Goal: Task Accomplishment & Management: Manage account settings

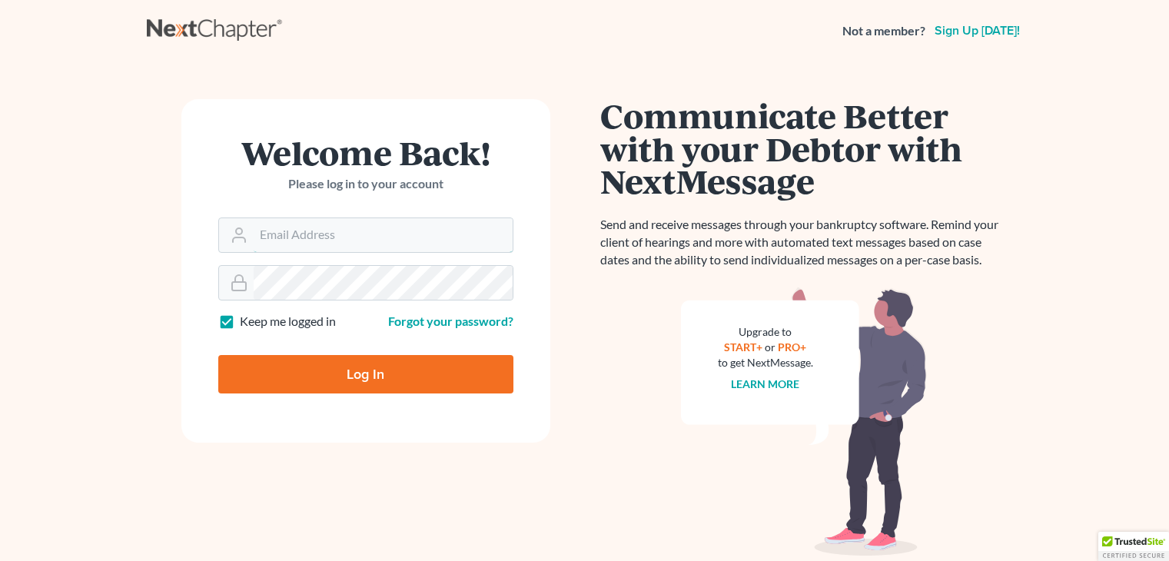
type input "[EMAIL_ADDRESS][DOMAIN_NAME]"
click at [321, 370] on input "Log In" at bounding box center [365, 374] width 295 height 38
type input "Thinking..."
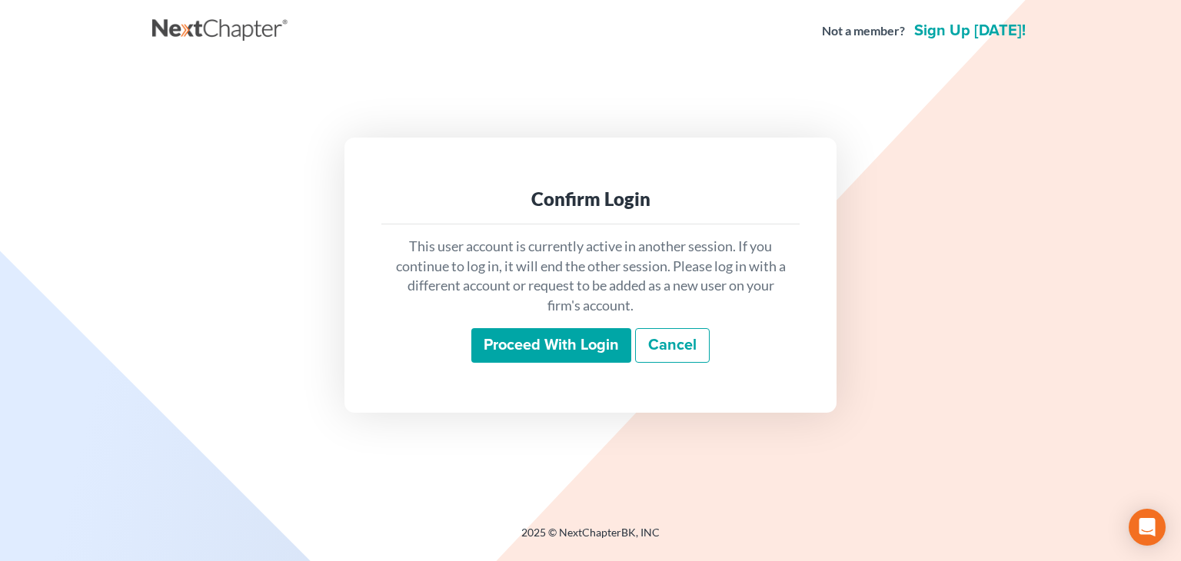
click at [569, 345] on input "Proceed with login" at bounding box center [551, 345] width 160 height 35
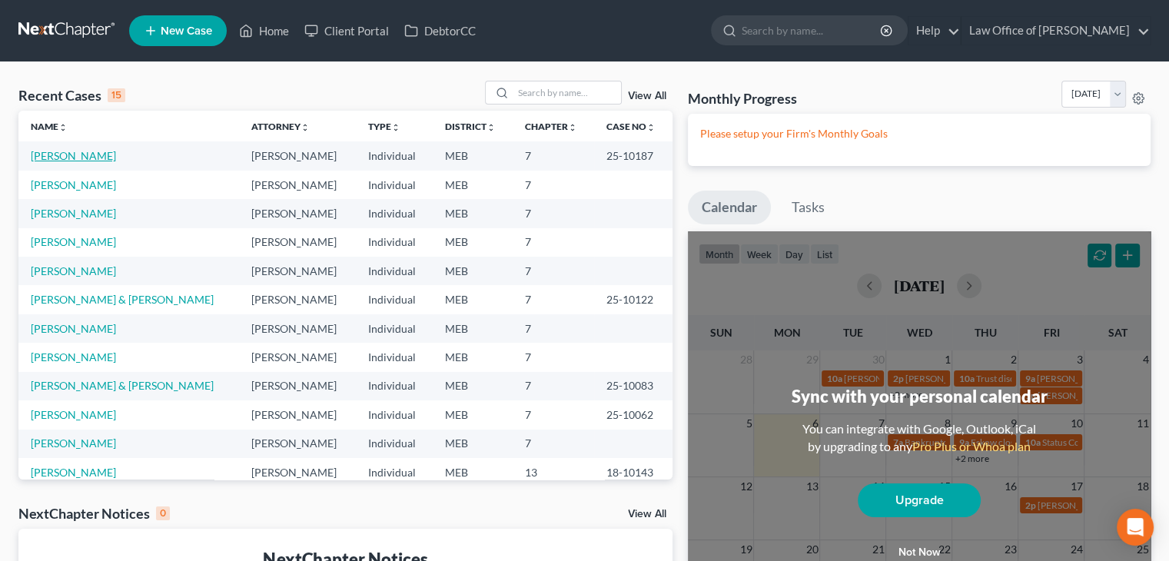
click at [59, 156] on link "Fertig, Perry" at bounding box center [73, 155] width 85 height 13
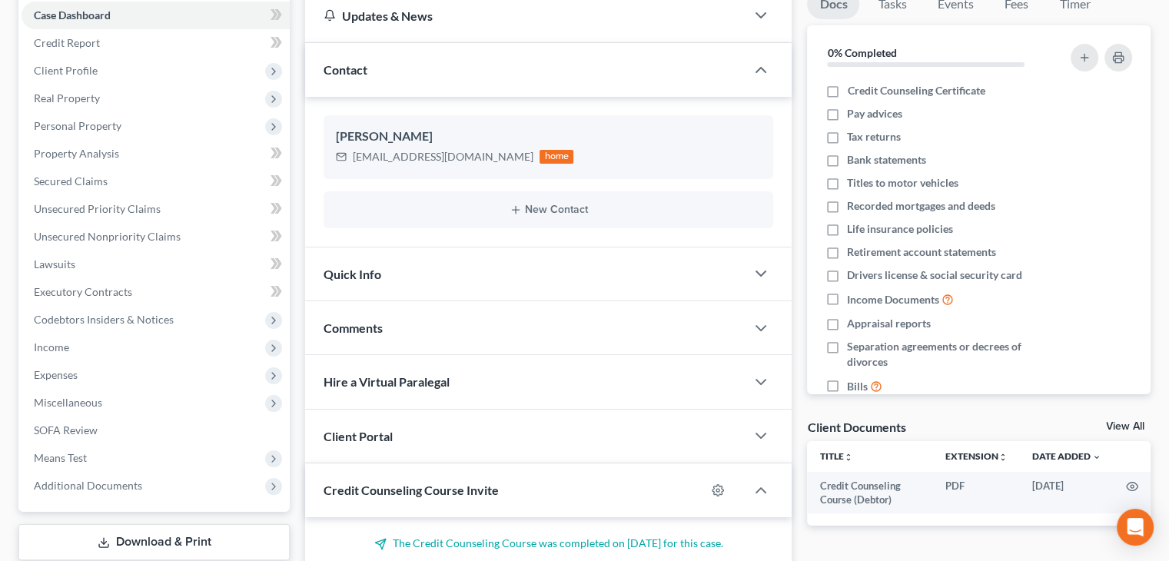
scroll to position [148, 0]
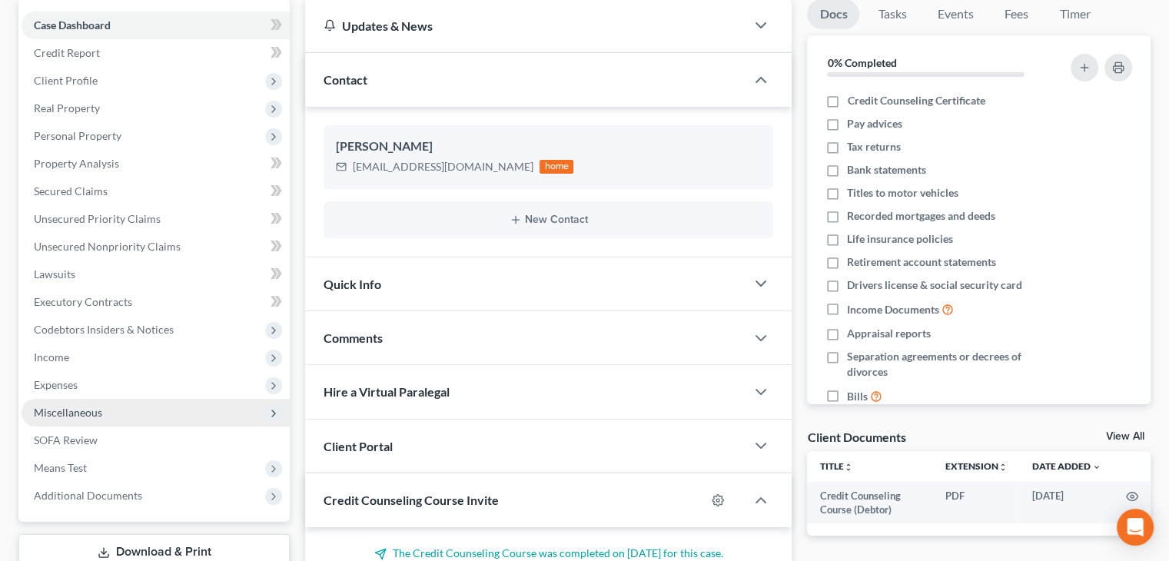
click at [273, 413] on icon at bounding box center [273, 413] width 12 height 12
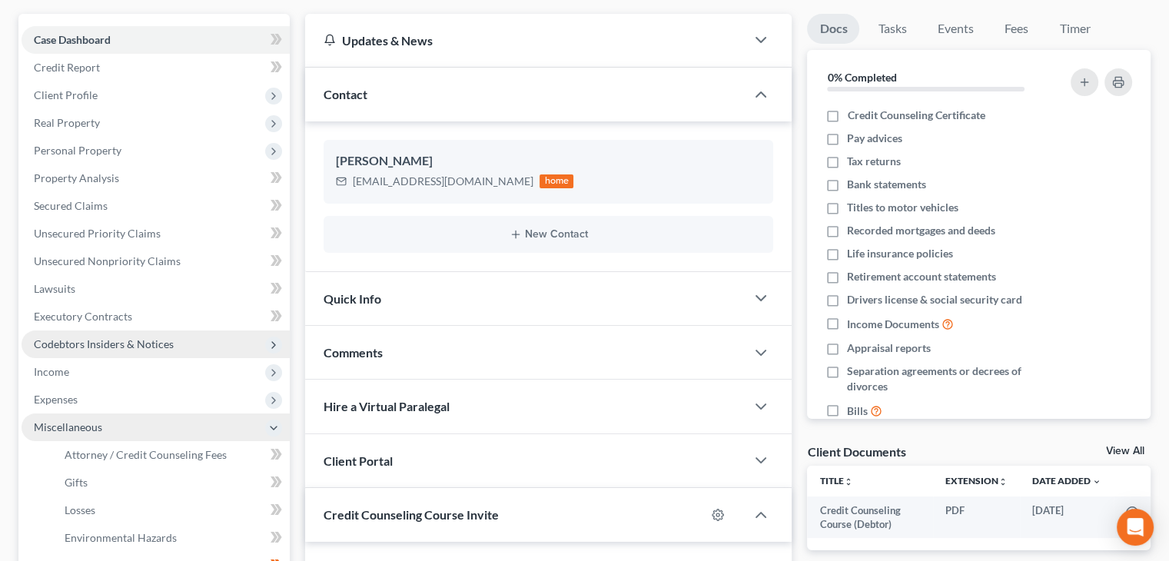
scroll to position [132, 0]
click at [763, 297] on polyline "button" at bounding box center [760, 299] width 9 height 5
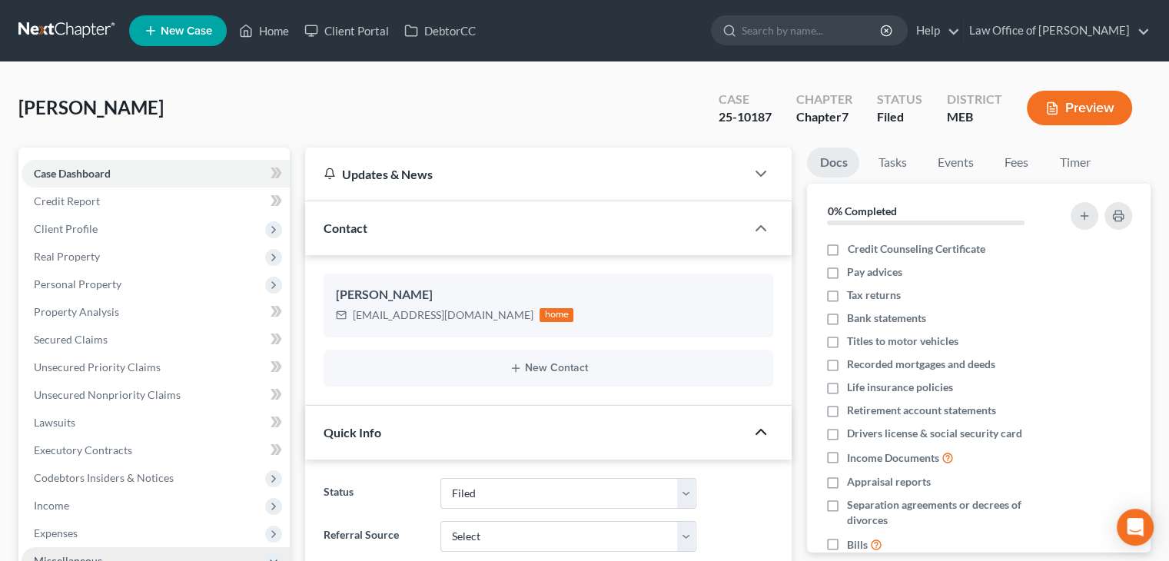
scroll to position [0, 0]
click at [276, 172] on icon at bounding box center [274, 173] width 7 height 11
click at [274, 257] on polyline at bounding box center [273, 257] width 3 height 6
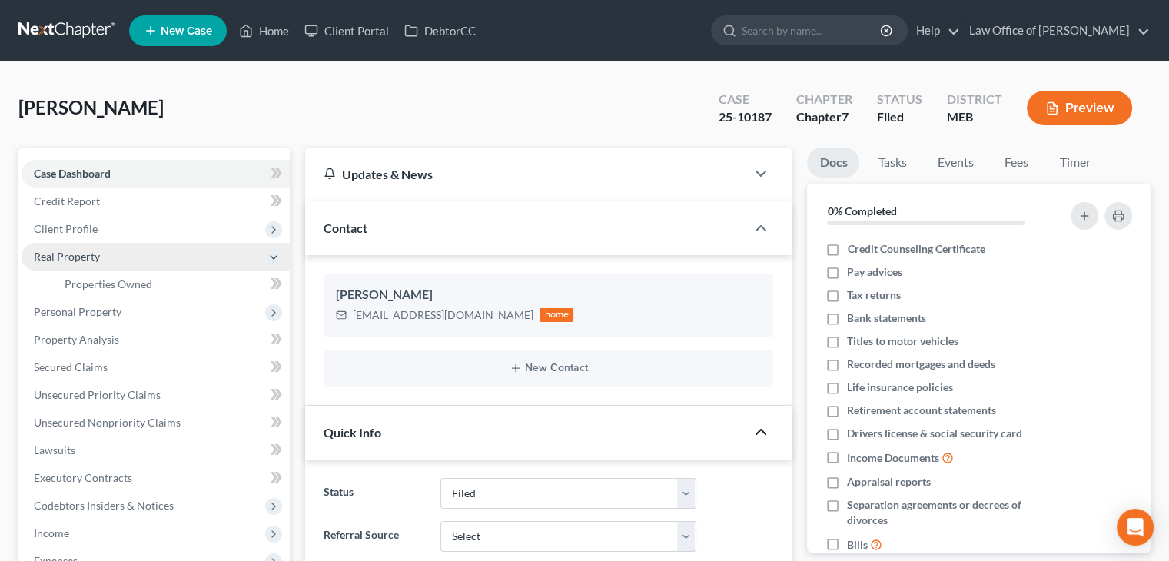
click at [274, 257] on polyline at bounding box center [274, 257] width 6 height 3
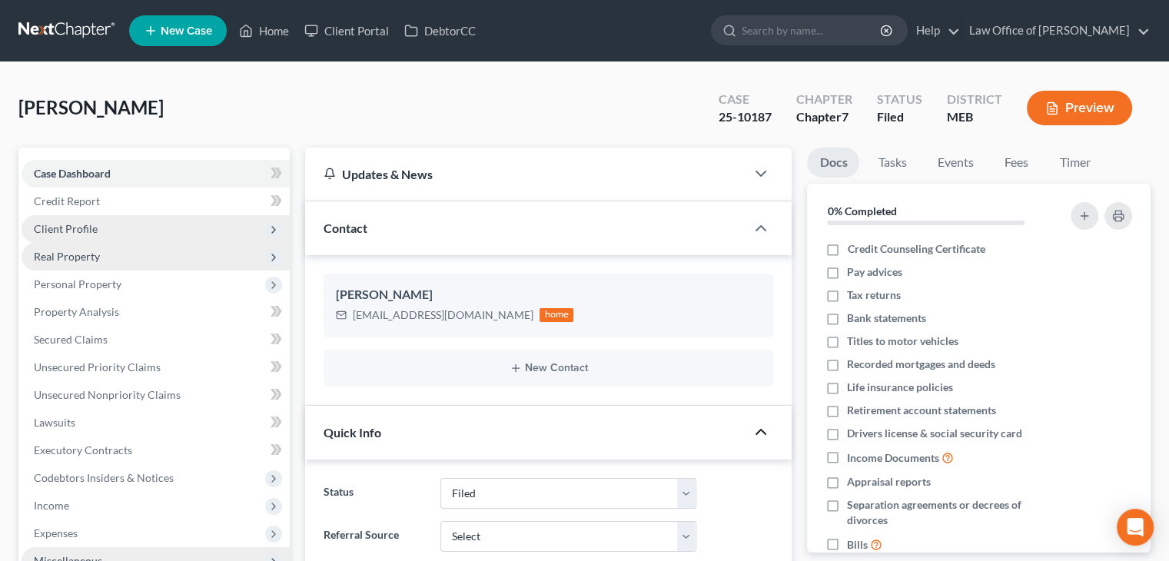
click at [269, 228] on icon at bounding box center [273, 230] width 12 height 12
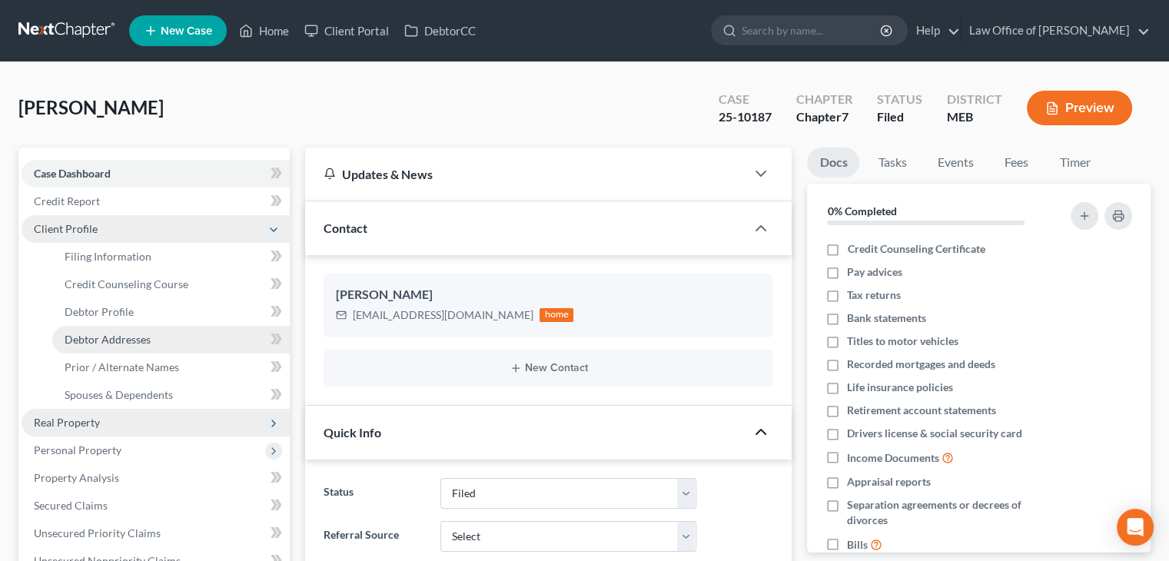
click at [225, 336] on link "Debtor Addresses" at bounding box center [171, 340] width 238 height 28
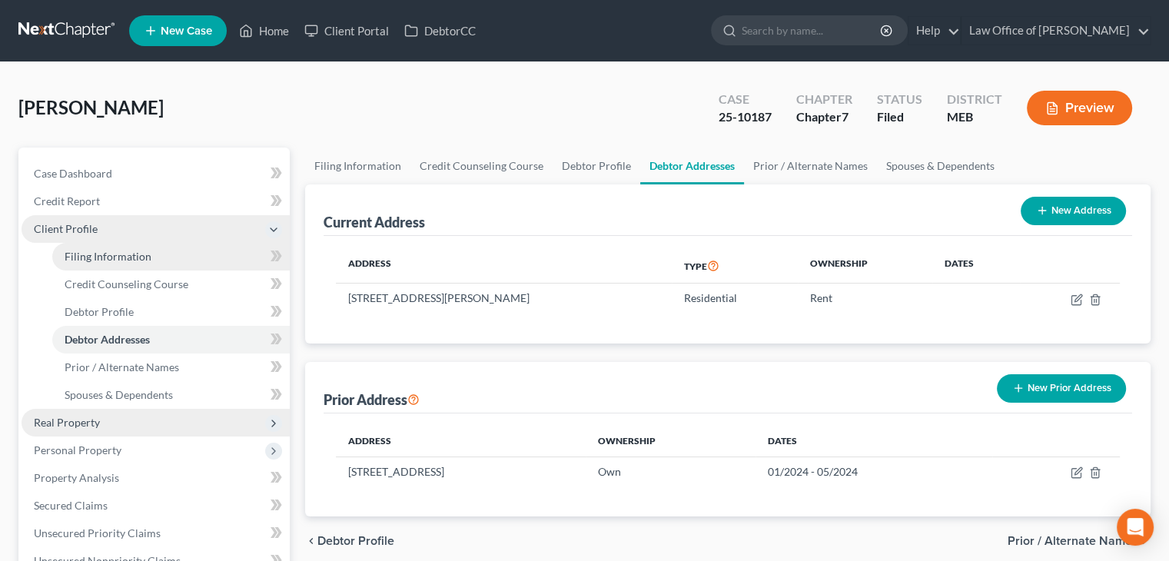
click at [172, 251] on link "Filing Information" at bounding box center [171, 257] width 238 height 28
select select "1"
select select "0"
select select "37"
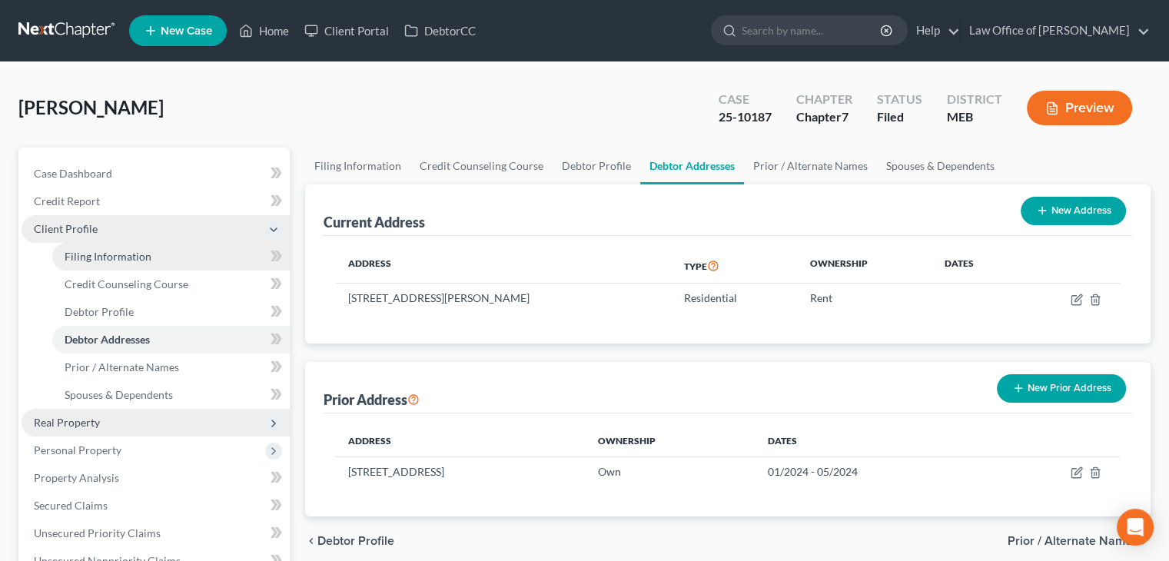
select select "0"
select select "20"
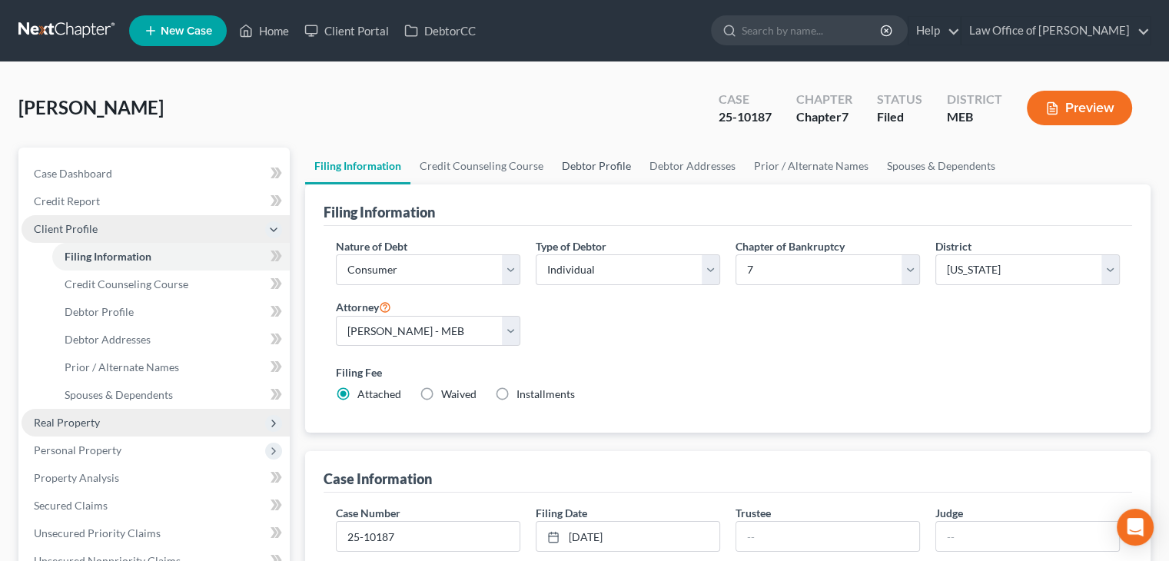
click at [586, 167] on link "Debtor Profile" at bounding box center [597, 166] width 88 height 37
select select "0"
select select "1"
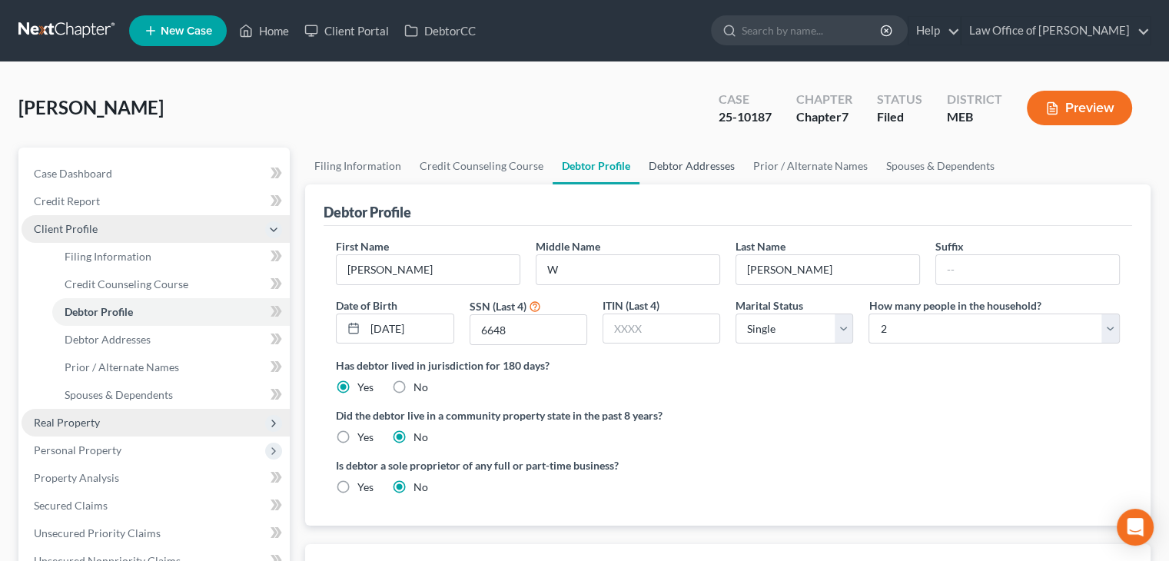
click at [694, 168] on link "Debtor Addresses" at bounding box center [691, 166] width 105 height 37
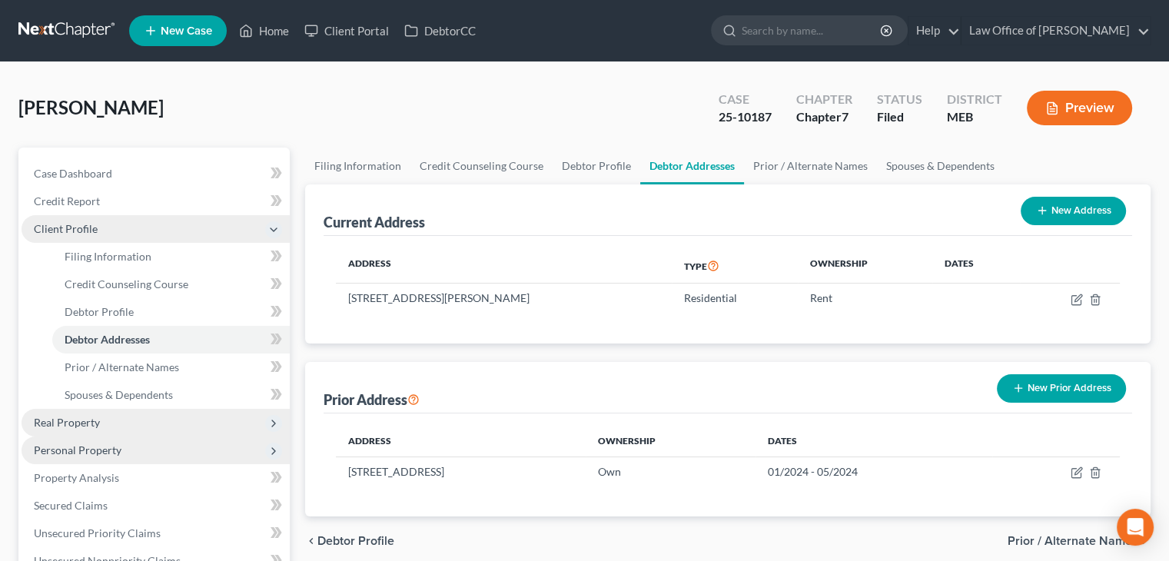
click at [271, 450] on icon at bounding box center [273, 451] width 12 height 12
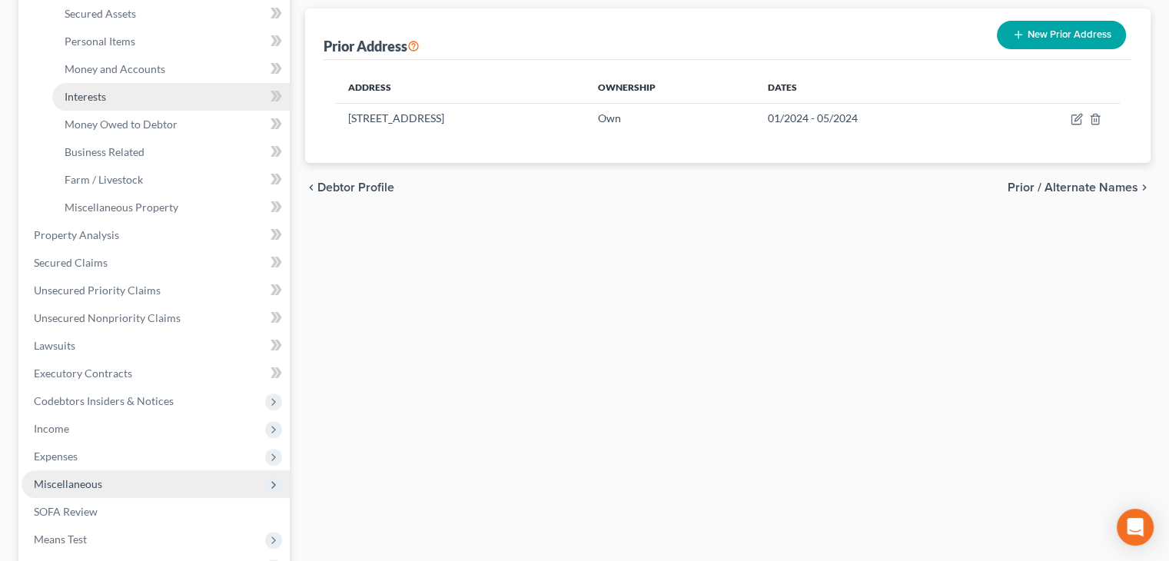
scroll to position [355, 0]
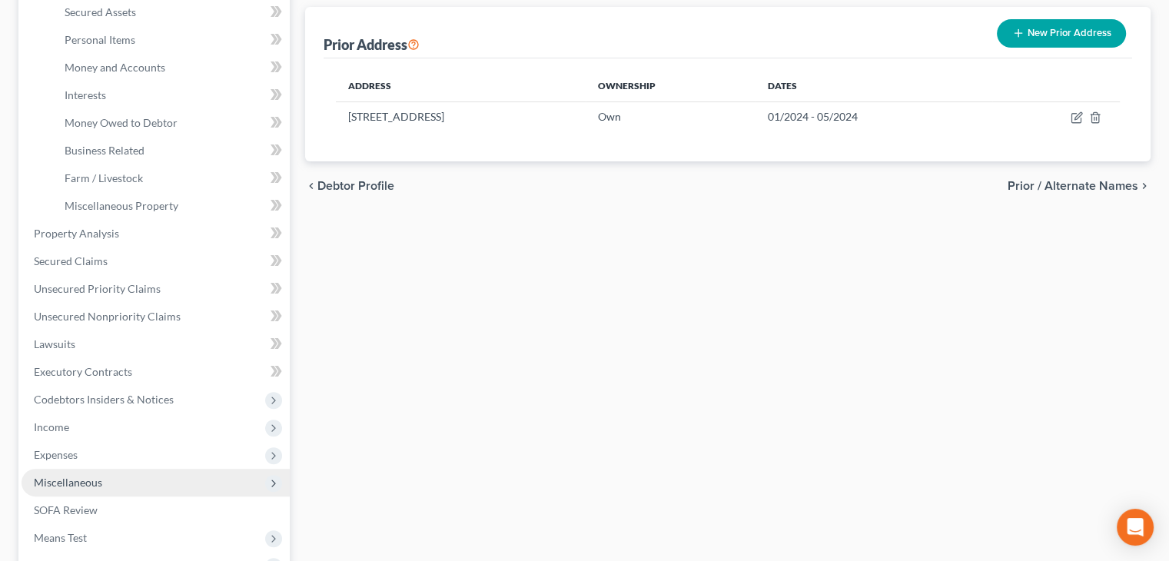
click at [271, 486] on icon at bounding box center [273, 483] width 12 height 12
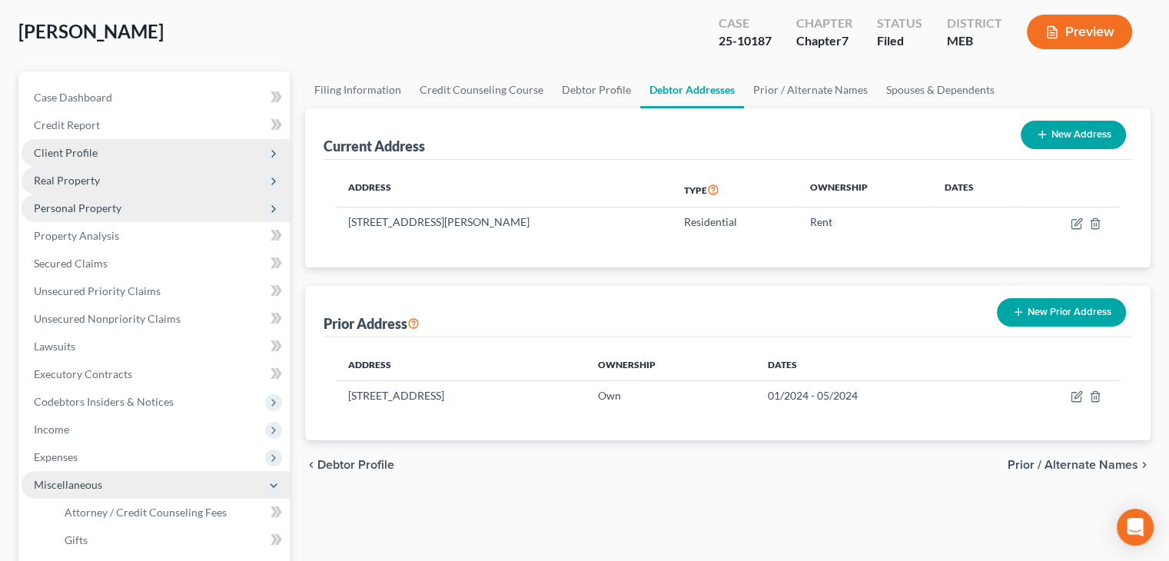
scroll to position [0, 0]
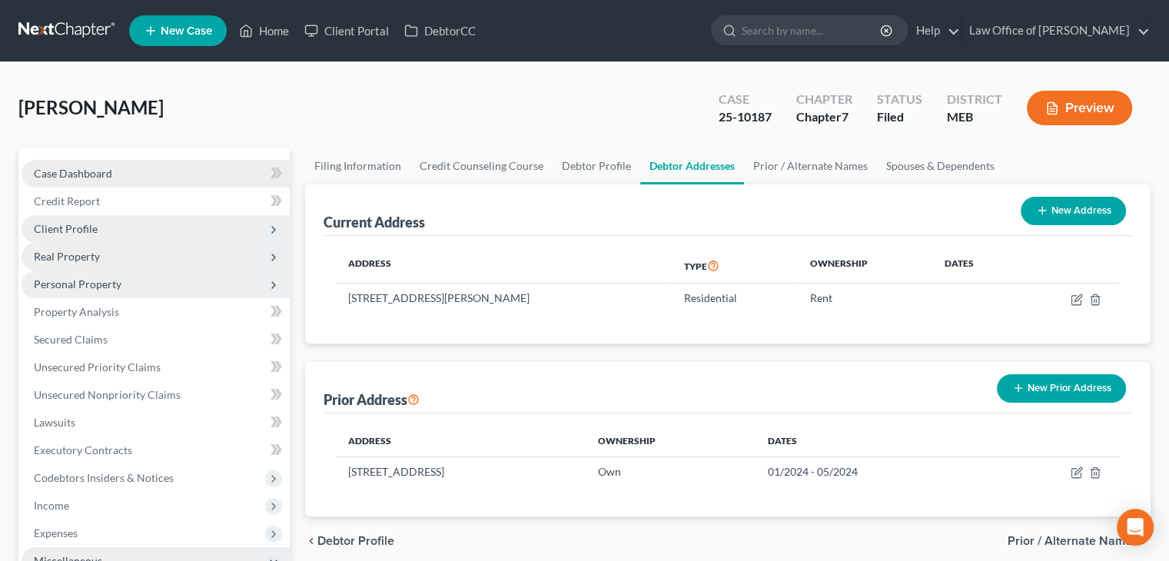
click at [111, 167] on link "Case Dashboard" at bounding box center [156, 174] width 268 height 28
select select "2"
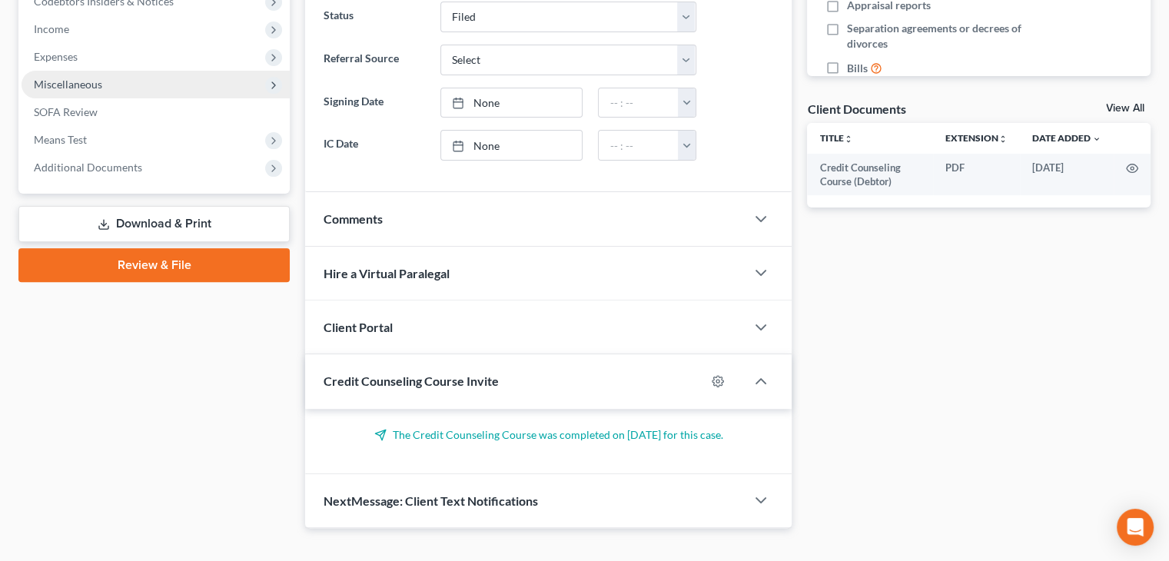
scroll to position [476, 0]
click at [765, 327] on icon "button" at bounding box center [761, 328] width 18 height 18
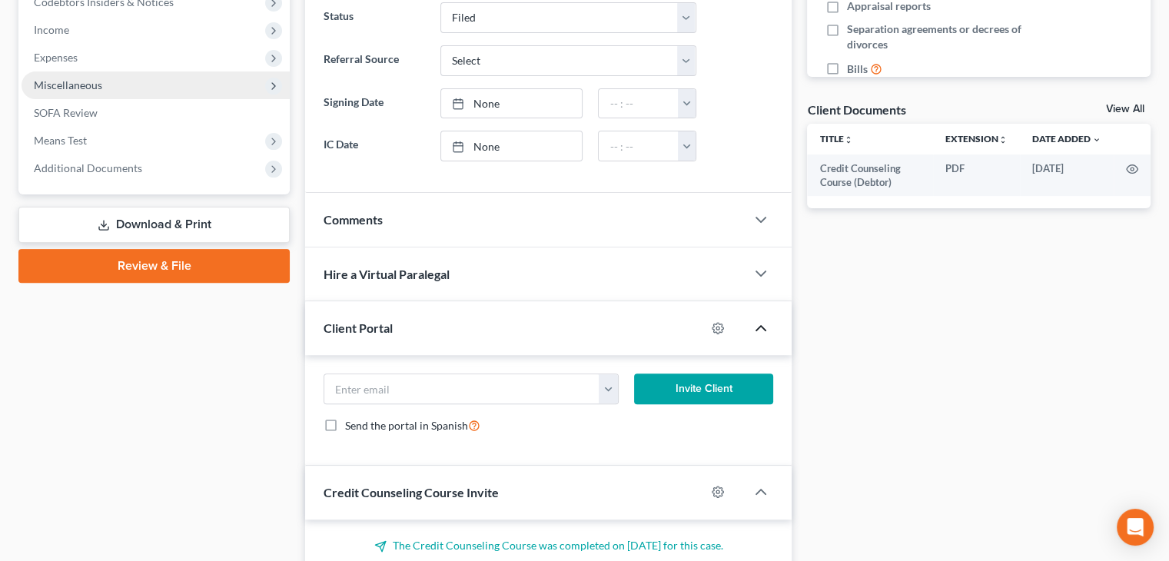
click at [762, 325] on icon "button" at bounding box center [761, 328] width 18 height 18
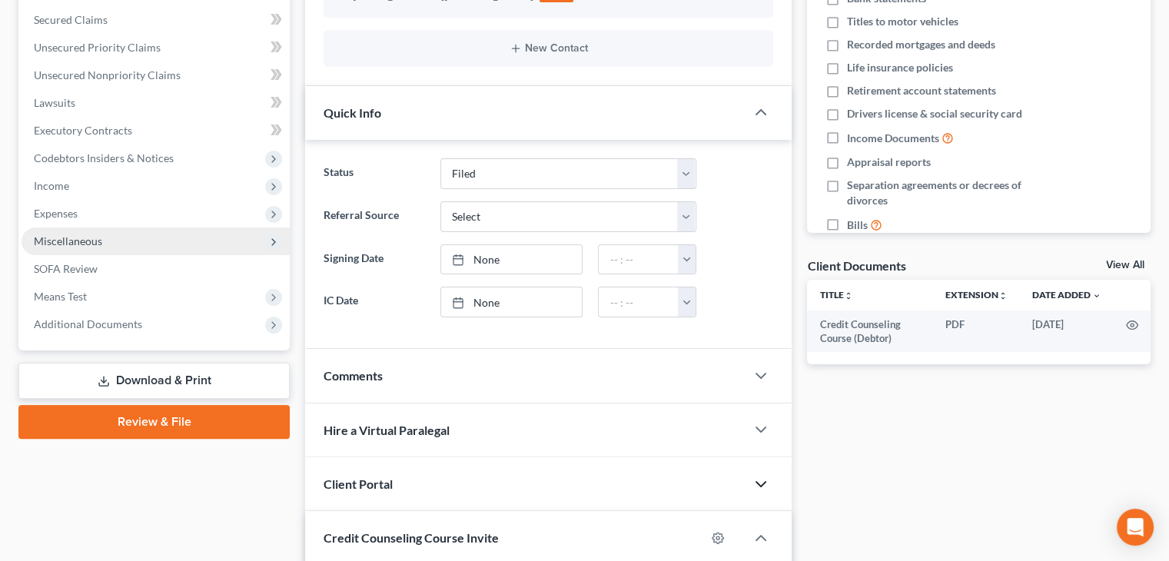
scroll to position [0, 0]
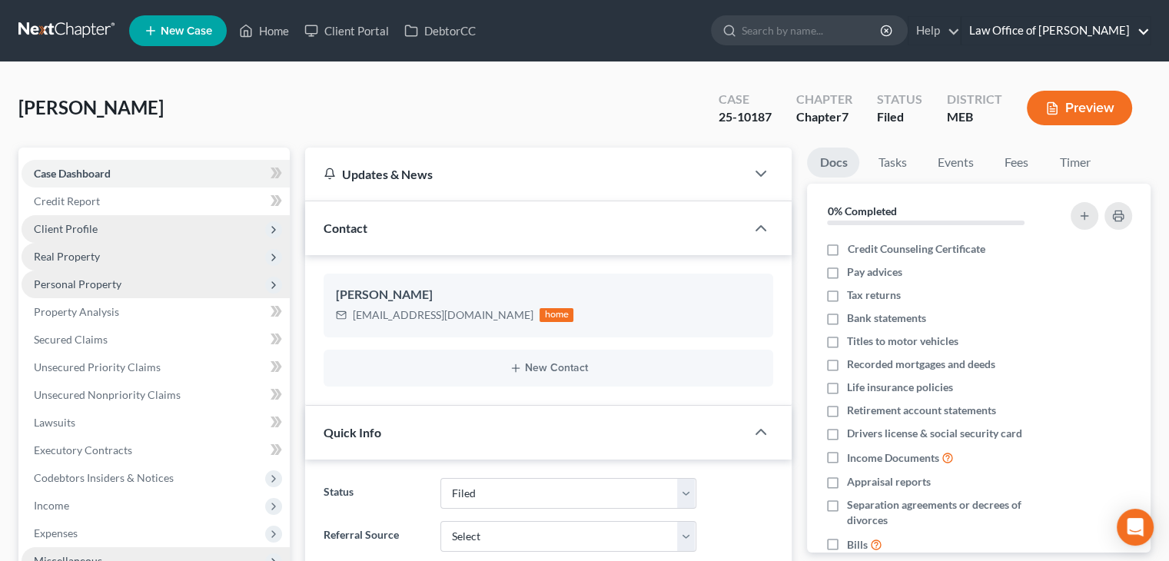
click at [1131, 32] on link "Law Office of Laura Hopkins" at bounding box center [1056, 31] width 188 height 28
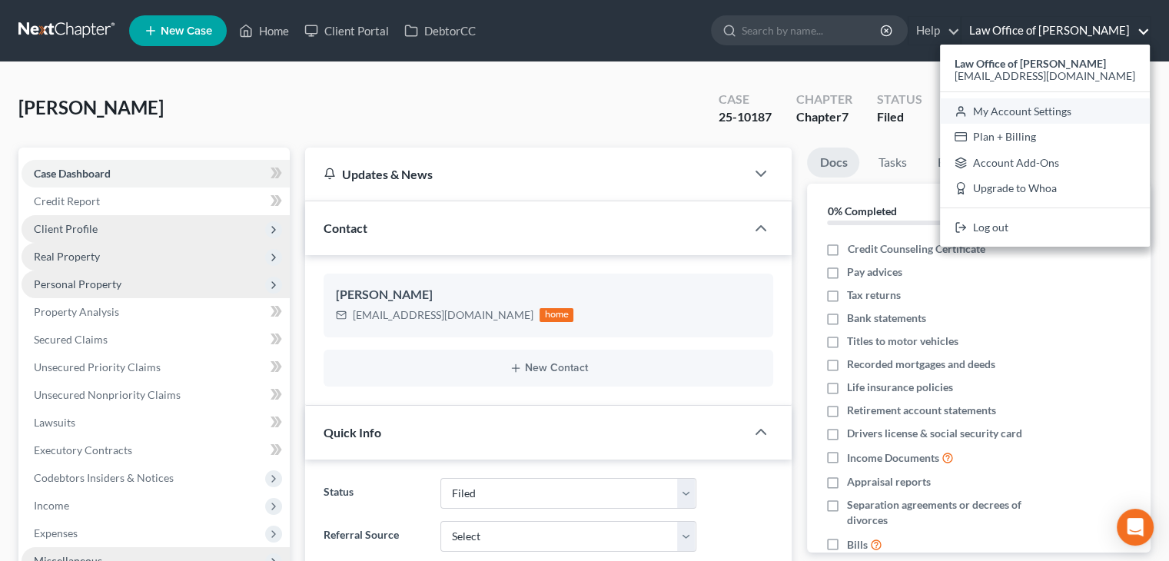
click at [1039, 110] on link "My Account Settings" at bounding box center [1045, 111] width 210 height 26
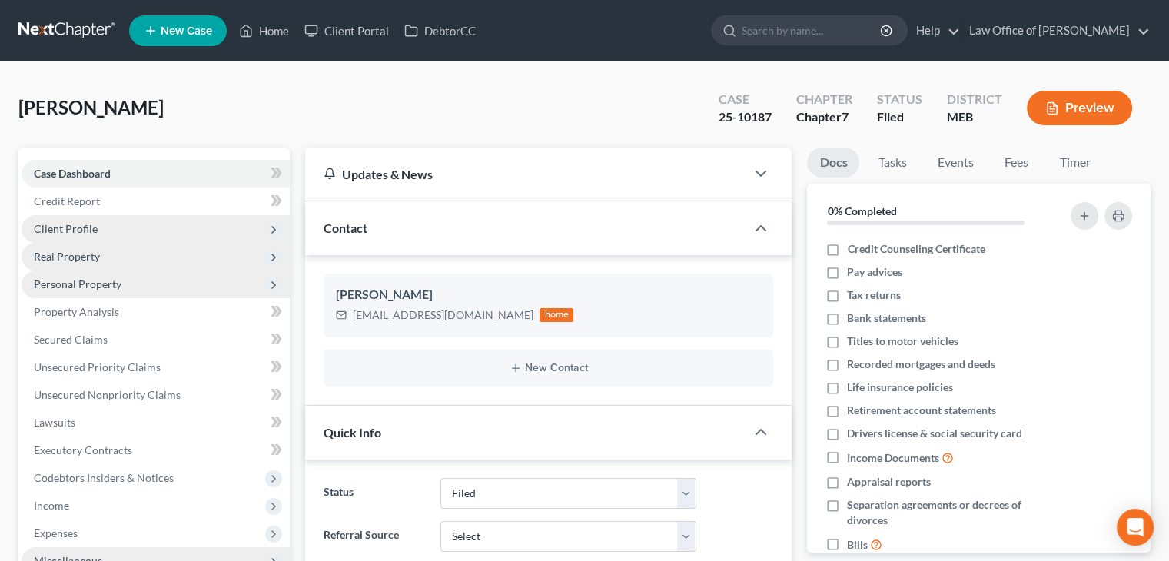
select select "37"
select select "24"
select select "20"
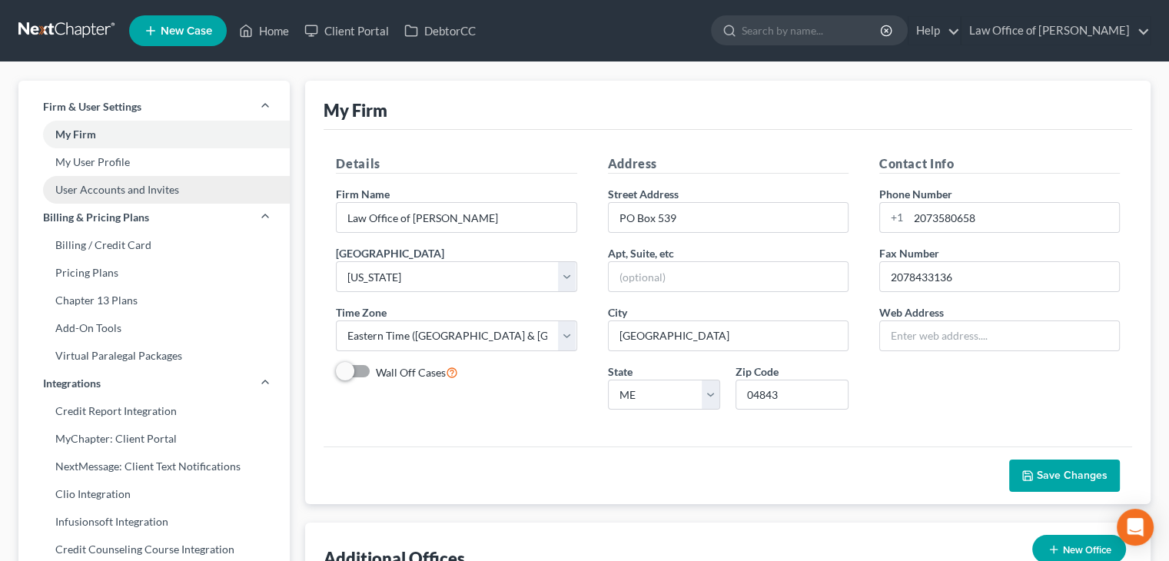
click at [154, 187] on link "User Accounts and Invites" at bounding box center [153, 190] width 271 height 28
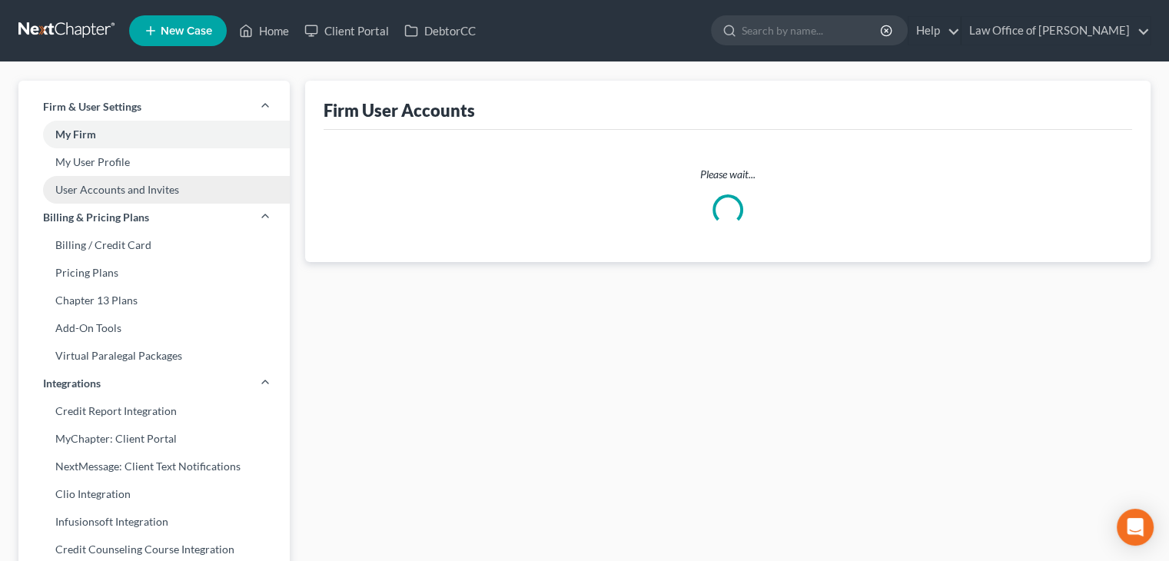
select select "0"
select select "1"
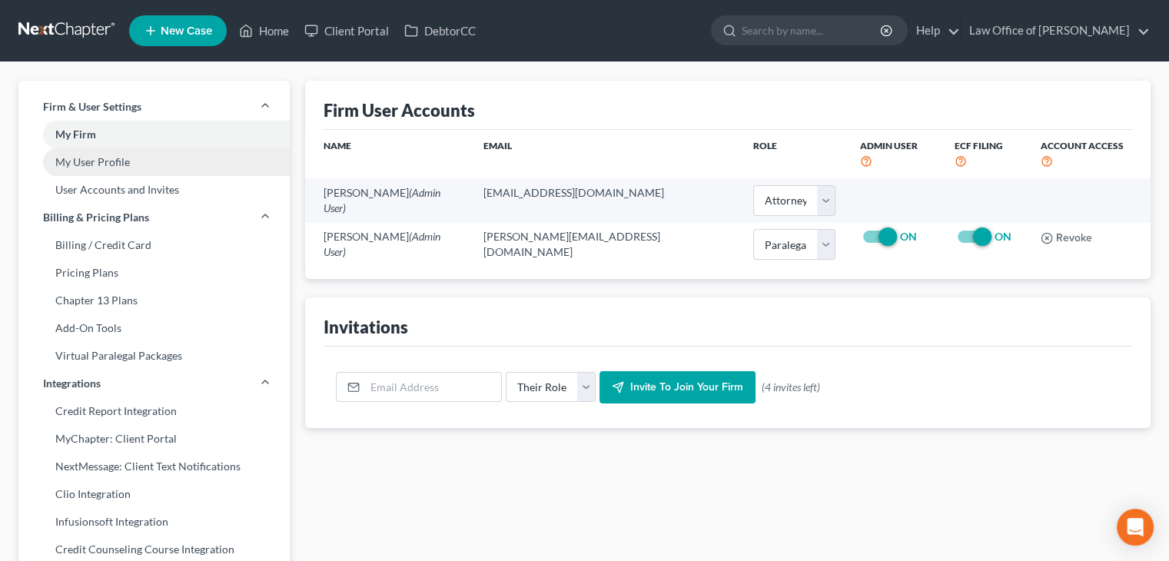
click at [127, 161] on link "My User Profile" at bounding box center [153, 162] width 271 height 28
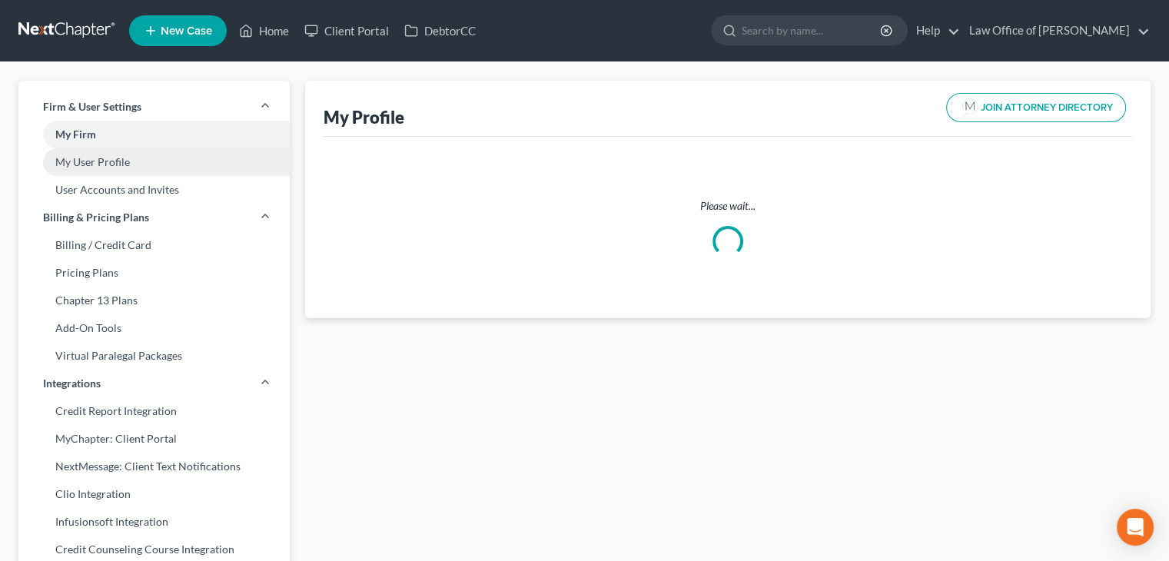
select select "20"
select select "37"
select select "attorney"
select select "1"
